Goal: Complete application form: Complete application form

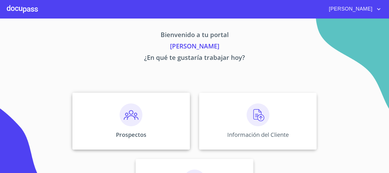
click at [162, 126] on div "Prospectos" at bounding box center [131, 120] width 118 height 57
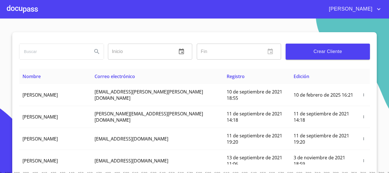
click at [306, 48] on span "Crear Cliente" at bounding box center [327, 52] width 75 height 8
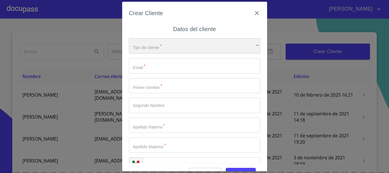
click at [170, 40] on div "​" at bounding box center [194, 45] width 131 height 15
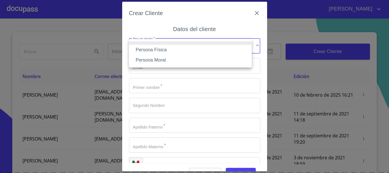
click at [163, 49] on li "Persona Física" at bounding box center [190, 50] width 123 height 10
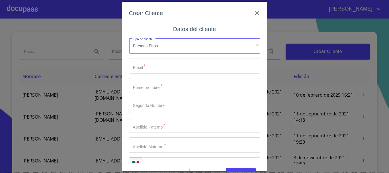
click at [160, 61] on input "Tipo de cliente   *" at bounding box center [194, 65] width 131 height 15
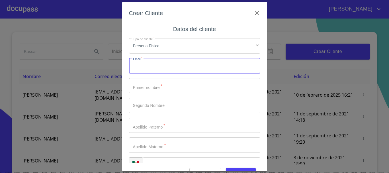
click at [161, 68] on input "Tipo de cliente   *" at bounding box center [194, 65] width 131 height 15
type input "M"
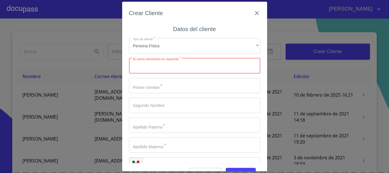
click at [146, 68] on input "Tipo de cliente   *" at bounding box center [194, 65] width 131 height 15
type input "[EMAIL_ADDRESS][DOMAIN_NAME]"
click at [171, 84] on input "Tipo de cliente   *" at bounding box center [194, 85] width 131 height 15
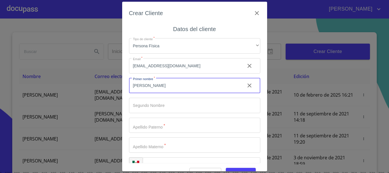
type input "[PERSON_NAME]"
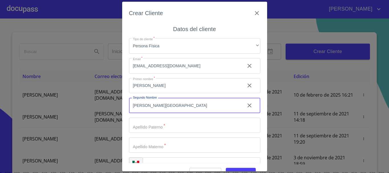
type input "[PERSON_NAME][GEOGRAPHIC_DATA]"
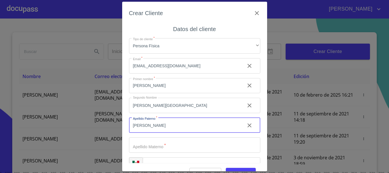
type input "[PERSON_NAME]"
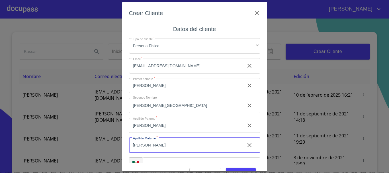
type input "[PERSON_NAME]"
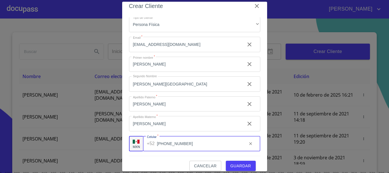
scroll to position [14, 0]
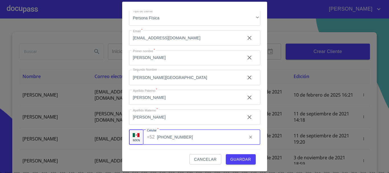
type input "[PHONE_NUMBER]"
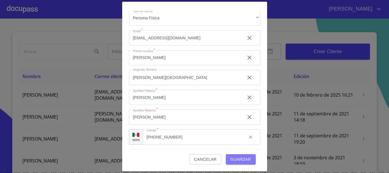
click at [242, 158] on span "Guardar" at bounding box center [240, 159] width 21 height 7
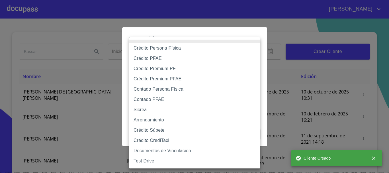
click at [202, 51] on body "[PERSON_NAME] ​ Fin ​ Crear Cliente Nombre Correo electrónico Registro Edición …" at bounding box center [194, 86] width 389 height 173
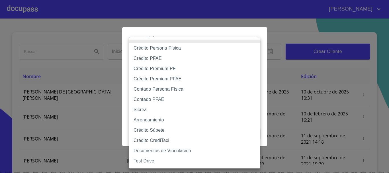
click at [165, 87] on li "Contado Persona Física" at bounding box center [194, 89] width 131 height 10
type input "60bf975b0d9865ccc2471536"
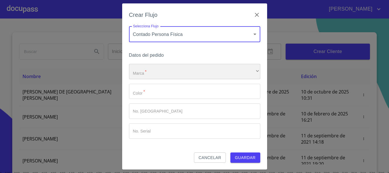
click at [145, 71] on div "​" at bounding box center [194, 71] width 131 height 15
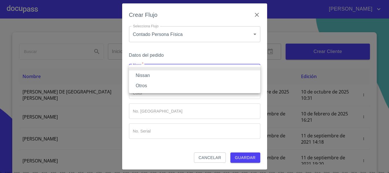
click at [145, 75] on li "Nissan" at bounding box center [194, 75] width 131 height 10
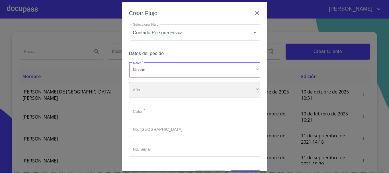
click at [149, 92] on div "​" at bounding box center [194, 89] width 131 height 15
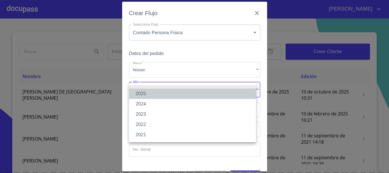
click at [149, 90] on li "2025" at bounding box center [192, 94] width 127 height 10
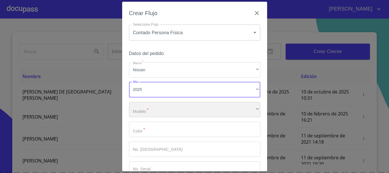
click at [152, 107] on div "​" at bounding box center [194, 109] width 131 height 15
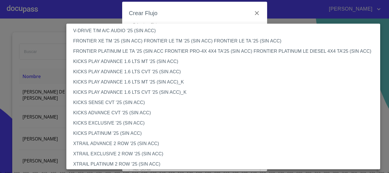
scroll to position [420, 0]
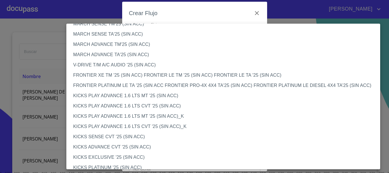
click at [105, 65] on li "V-DRIVE T/M A/C AUDIO '25 (SIN ACC)" at bounding box center [225, 65] width 318 height 10
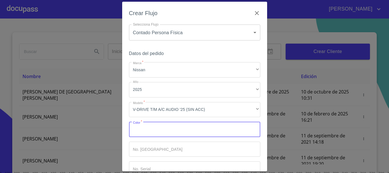
click at [148, 131] on input "Marca   *" at bounding box center [194, 129] width 131 height 15
type input "AZUL COBALTO"
click at [163, 149] on input "Marca   *" at bounding box center [194, 148] width 131 height 15
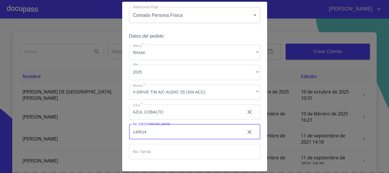
scroll to position [36, 0]
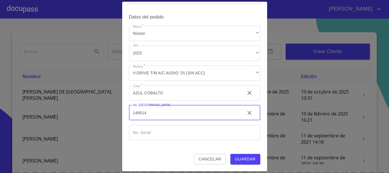
type input "149514"
click at [158, 133] on input "Marca   *" at bounding box center [194, 132] width 131 height 15
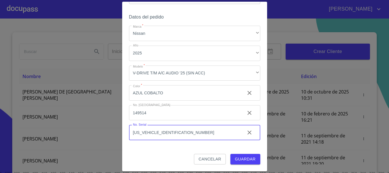
type input "[US_VEHICLE_IDENTIFICATION_NUMBER]"
click at [241, 158] on span "Guardar" at bounding box center [245, 158] width 21 height 7
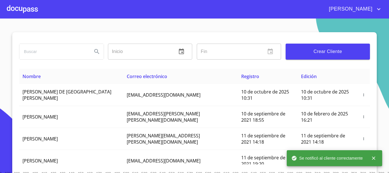
click at [29, 7] on div at bounding box center [22, 9] width 31 height 18
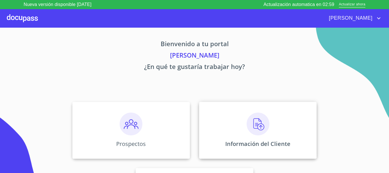
click at [287, 120] on div "Información del Cliente" at bounding box center [258, 130] width 118 height 57
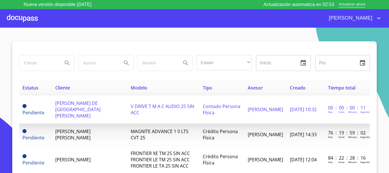
click at [55, 105] on span "[PERSON_NAME] DE [GEOGRAPHIC_DATA] [PERSON_NAME]" at bounding box center [77, 109] width 45 height 19
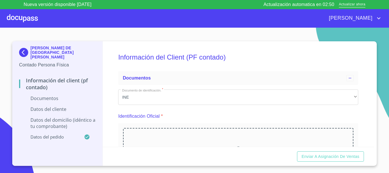
scroll to position [57, 0]
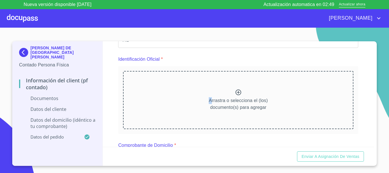
click at [209, 90] on div "Arrastra o selecciona el (los) documento(s) para agregar" at bounding box center [238, 100] width 230 height 58
click at [234, 58] on div "Identificación Oficial *" at bounding box center [238, 59] width 240 height 14
click at [225, 96] on div "Arrastra o selecciona el (los) documento(s) para agregar" at bounding box center [238, 100] width 230 height 58
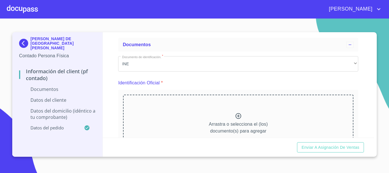
scroll to position [57, 0]
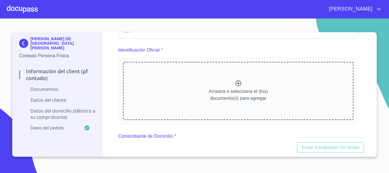
click at [226, 80] on div "Arrastra o selecciona el (los) documento(s) para agregar" at bounding box center [238, 91] width 230 height 58
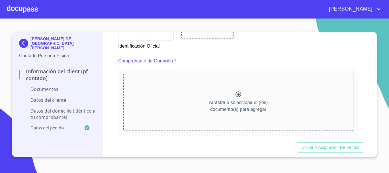
scroll to position [285, 0]
click at [225, 99] on p "Arrastra o selecciona el (los) documento(s) para agregar" at bounding box center [238, 106] width 59 height 14
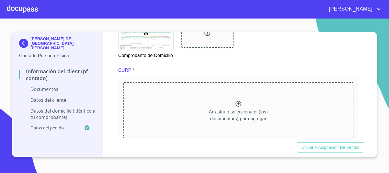
scroll to position [512, 0]
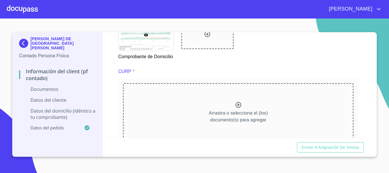
click at [223, 120] on p "Arrastra o selecciona el (los) documento(s) para agregar" at bounding box center [238, 117] width 59 height 14
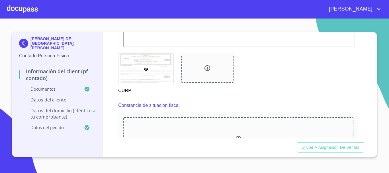
scroll to position [768, 0]
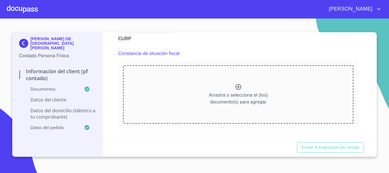
click at [253, 99] on p "Arrastra o selecciona el (los) documento(s) para agregar" at bounding box center [238, 99] width 59 height 14
click at [248, 105] on p "Arrastra o selecciona el (los) documento(s) para agregar" at bounding box center [238, 99] width 59 height 14
click at [230, 98] on div "Arrastra o selecciona el (los) documento(s) para agregar" at bounding box center [238, 94] width 230 height 58
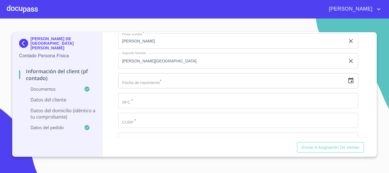
scroll to position [1081, 0]
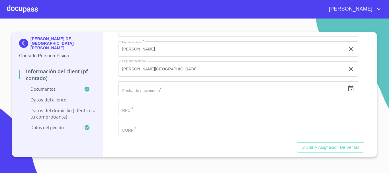
click at [348, 91] on icon "button" at bounding box center [350, 88] width 5 height 6
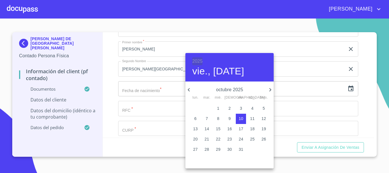
click at [196, 59] on h6 "2025" at bounding box center [197, 61] width 10 height 8
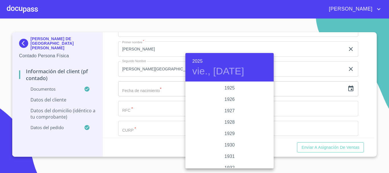
scroll to position [1104, 0]
click at [115, 73] on div at bounding box center [194, 86] width 389 height 173
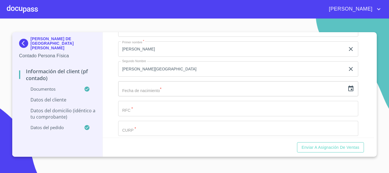
click at [348, 92] on icon "button" at bounding box center [350, 88] width 7 height 7
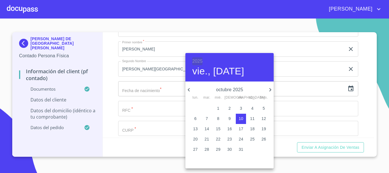
click at [198, 58] on h6 "2025" at bounding box center [197, 61] width 10 height 8
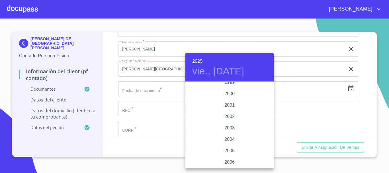
scroll to position [820, 0]
click at [230, 89] on div "1997" at bounding box center [229, 87] width 88 height 11
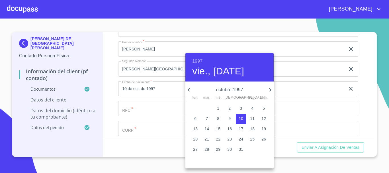
click at [189, 88] on icon "button" at bounding box center [189, 89] width 2 height 3
click at [195, 138] on p "21" at bounding box center [195, 139] width 5 height 6
type input "21 de jul. de 1997"
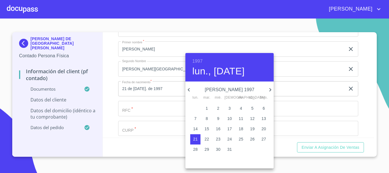
click at [277, 160] on div at bounding box center [194, 86] width 389 height 173
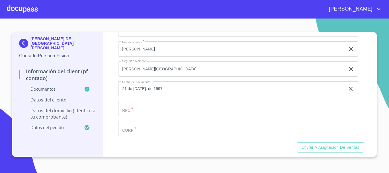
click at [143, 115] on input "Documento de identificación.   *" at bounding box center [238, 108] width 240 height 15
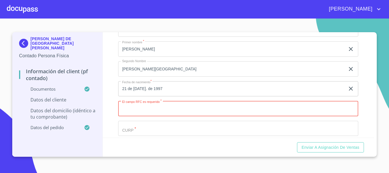
click at [152, 115] on input "Documento de identificación.   *" at bounding box center [238, 108] width 240 height 15
paste input "CADG9707218S4"
type input "CADG9707218S4"
click at [152, 132] on input "Documento de identificación.   *" at bounding box center [238, 128] width 240 height 15
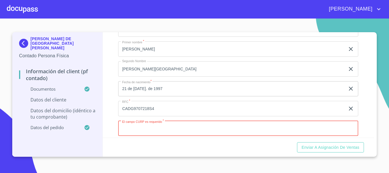
click at [158, 132] on input "Documento de identificación.   *" at bounding box center [238, 128] width 240 height 15
paste input "CADG970721MJCRMD05"
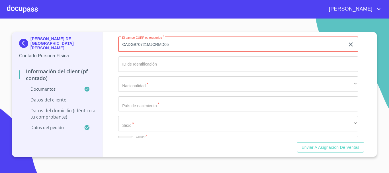
scroll to position [1167, 0]
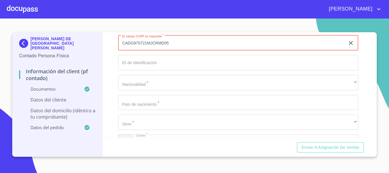
type input "CADG970721MJCRMD05"
click at [156, 69] on input "Documento de identificación.   *" at bounding box center [238, 62] width 240 height 15
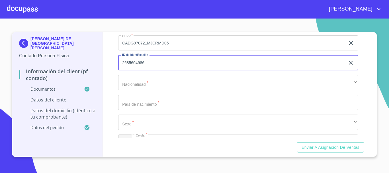
type input "2685604986"
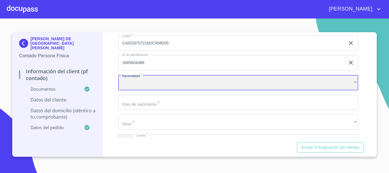
click at [143, 90] on div "​" at bounding box center [238, 82] width 240 height 15
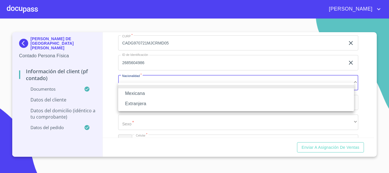
click at [142, 92] on li "Mexicana" at bounding box center [236, 93] width 236 height 10
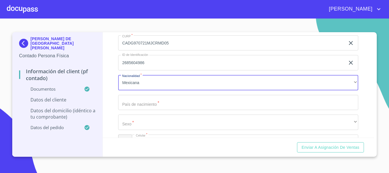
click at [146, 110] on input "Documento de identificación.   *" at bounding box center [238, 102] width 240 height 15
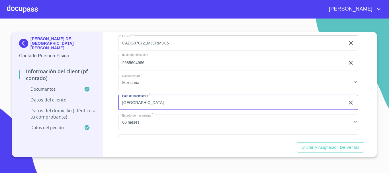
type input "México"
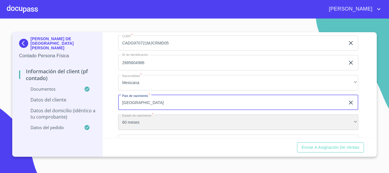
click at [146, 129] on div "60 meses" at bounding box center [238, 121] width 240 height 15
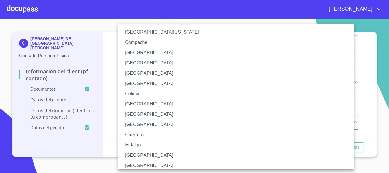
scroll to position [28, 0]
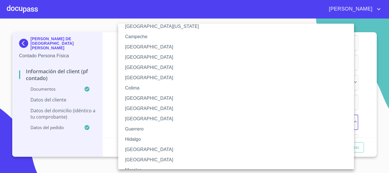
click at [134, 150] on li "Jalisco" at bounding box center [238, 149] width 240 height 10
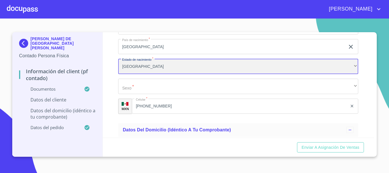
scroll to position [1224, 0]
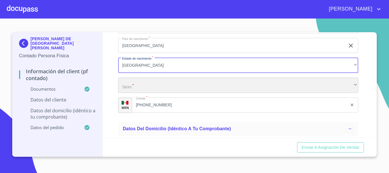
click at [142, 93] on div "​" at bounding box center [238, 84] width 240 height 15
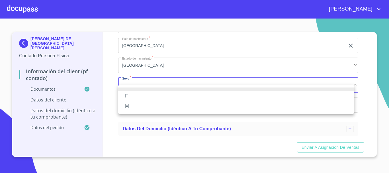
click at [134, 106] on li "M" at bounding box center [236, 106] width 236 height 10
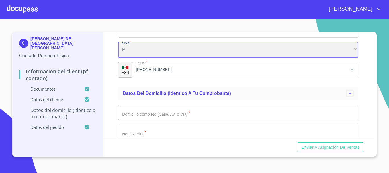
scroll to position [1309, 0]
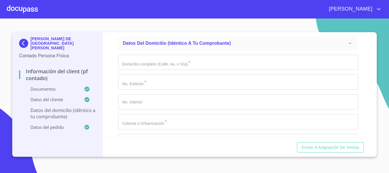
click at [147, 69] on input "Documento de identificación.   *" at bounding box center [238, 62] width 240 height 15
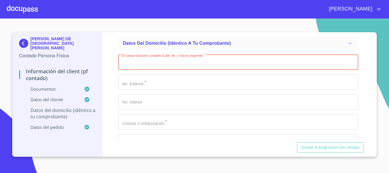
click at [143, 67] on input "Documento de identificación.   *" at bounding box center [238, 62] width 240 height 15
paste input "P DE LA SERENATA"
type input "P DE LA SERENATA"
click at [147, 90] on input "Documento de identificación.   *" at bounding box center [238, 81] width 240 height 15
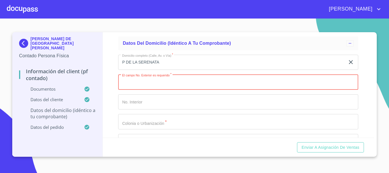
click at [131, 90] on input "Documento de identificación.   *" at bounding box center [238, 81] width 240 height 15
paste input "5065 6"
type input "5065"
click at [125, 110] on input "Documento de identificación.   *" at bounding box center [238, 101] width 240 height 15
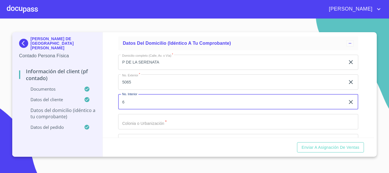
type input "6"
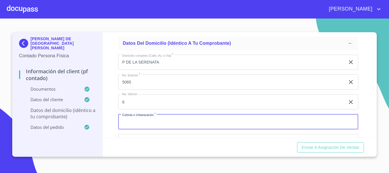
click at [139, 127] on input "Documento de identificación.   *" at bounding box center [238, 121] width 240 height 15
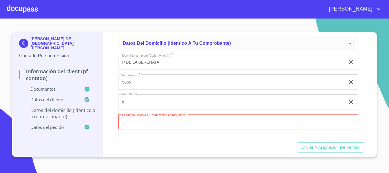
click at [144, 129] on input "Documento de identificación.   *" at bounding box center [238, 121] width 240 height 15
paste input "BALCONES DE STA MARIA"
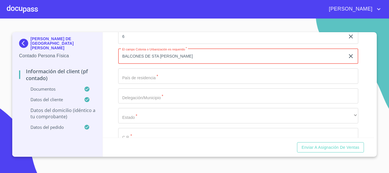
scroll to position [1394, 0]
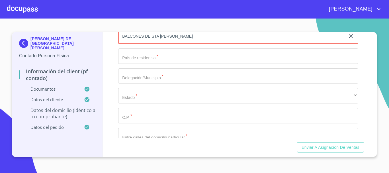
type input "BALCONES DE STA MARIA"
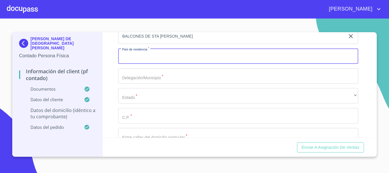
click at [140, 62] on input "Documento de identificación.   *" at bounding box center [238, 55] width 240 height 15
type input "mexico"
click at [138, 81] on input "Documento de identificación.   *" at bounding box center [238, 75] width 240 height 15
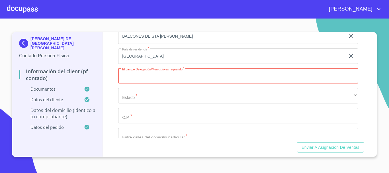
click at [128, 81] on input "Documento de identificación.   *" at bounding box center [238, 75] width 240 height 15
paste input "TLAQUEPAQUE"
type input "TLAQUEPAQUE"
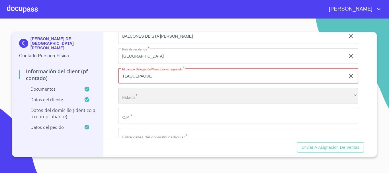
click at [121, 103] on div "​" at bounding box center [238, 95] width 240 height 15
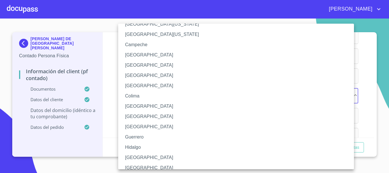
scroll to position [28, 0]
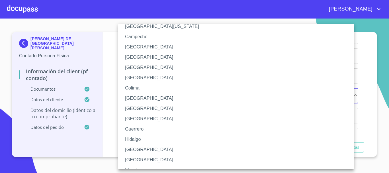
click at [138, 151] on li "Jalisco" at bounding box center [238, 149] width 240 height 10
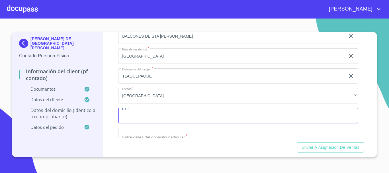
click at [144, 120] on input "Documento de identificación.   *" at bounding box center [238, 115] width 240 height 15
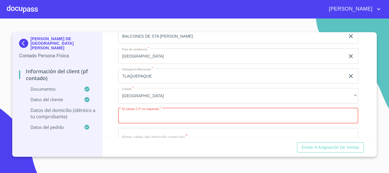
click at [156, 121] on input "Documento de identificación.   *" at bounding box center [238, 115] width 240 height 15
paste input "45606"
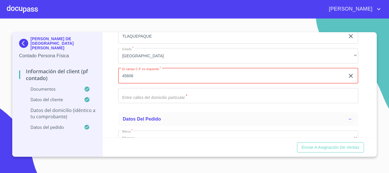
scroll to position [1480, 0]
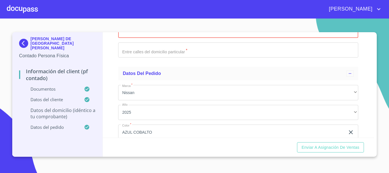
type input "45606"
click at [144, 55] on input "Documento de identificación.   *" at bounding box center [238, 49] width 240 height 15
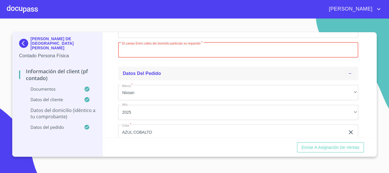
paste input "AV DE LA SERENTA"
type input "AV DE LA SERENTA"
click at [186, 75] on div "Datos del pedido" at bounding box center [238, 74] width 240 height 14
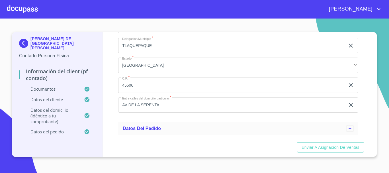
scroll to position [1432, 0]
click at [154, 126] on span "Datos del pedido" at bounding box center [142, 128] width 38 height 5
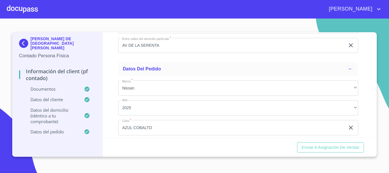
scroll to position [1535, 0]
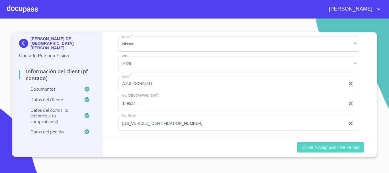
click at [355, 151] on button "Enviar a Asignación de Ventas" at bounding box center [330, 147] width 67 height 11
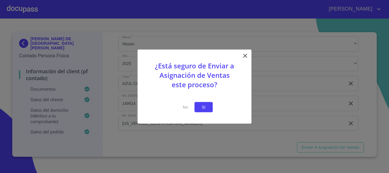
click at [201, 105] on span "Si" at bounding box center [203, 106] width 9 height 7
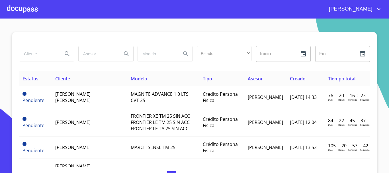
click at [25, 7] on div at bounding box center [22, 9] width 31 height 18
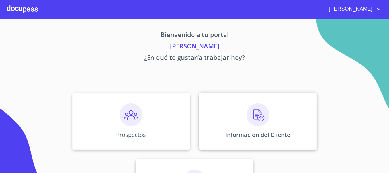
scroll to position [47, 0]
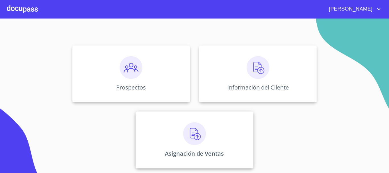
click at [223, 128] on div "Asignación de Ventas" at bounding box center [194, 139] width 118 height 57
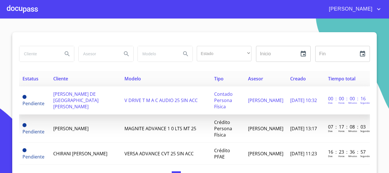
click at [53, 98] on span "[PERSON_NAME] DE [GEOGRAPHIC_DATA] [PERSON_NAME]" at bounding box center [75, 100] width 45 height 19
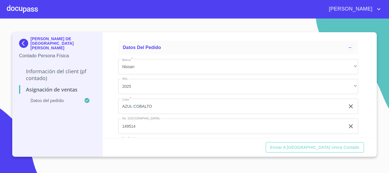
scroll to position [48, 0]
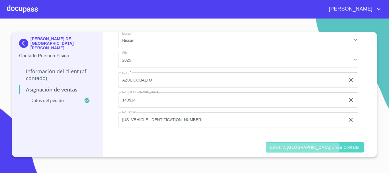
click at [319, 147] on span "Enviar a Ventanilla única contado" at bounding box center [314, 147] width 89 height 7
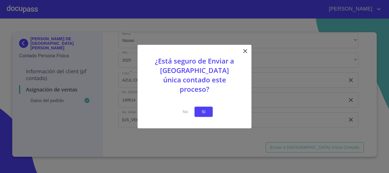
click at [203, 106] on button "Si" at bounding box center [203, 111] width 18 height 11
